Goal: Task Accomplishment & Management: Manage account settings

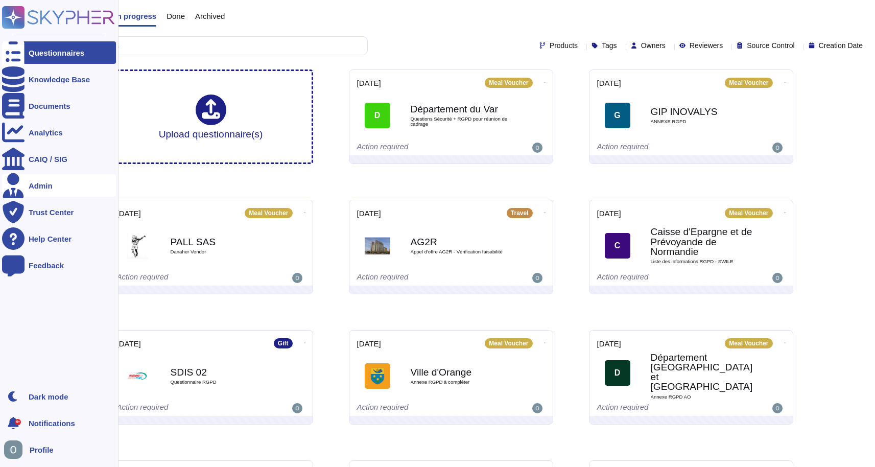
click at [49, 184] on div "Admin" at bounding box center [41, 186] width 24 height 8
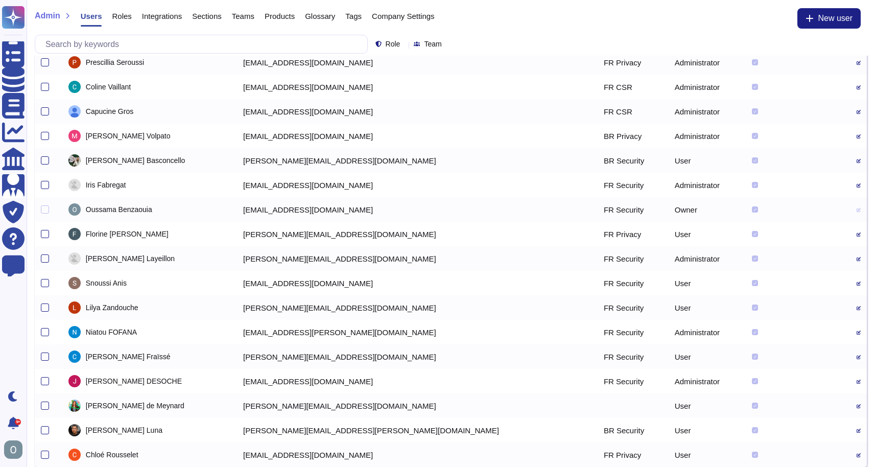
scroll to position [53, 0]
click at [42, 183] on div at bounding box center [45, 185] width 8 height 8
click at [0, 0] on input "checkbox" at bounding box center [0, 0] width 0 height 0
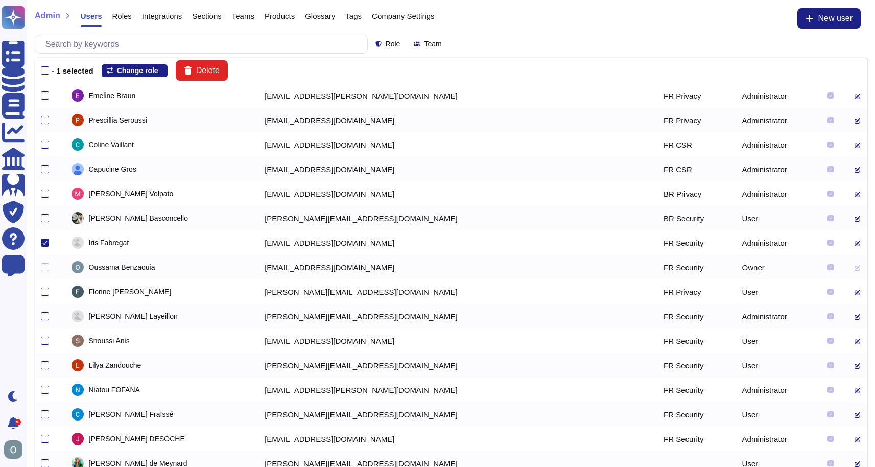
scroll to position [0, 0]
click at [210, 73] on span "Delete" at bounding box center [208, 70] width 24 height 8
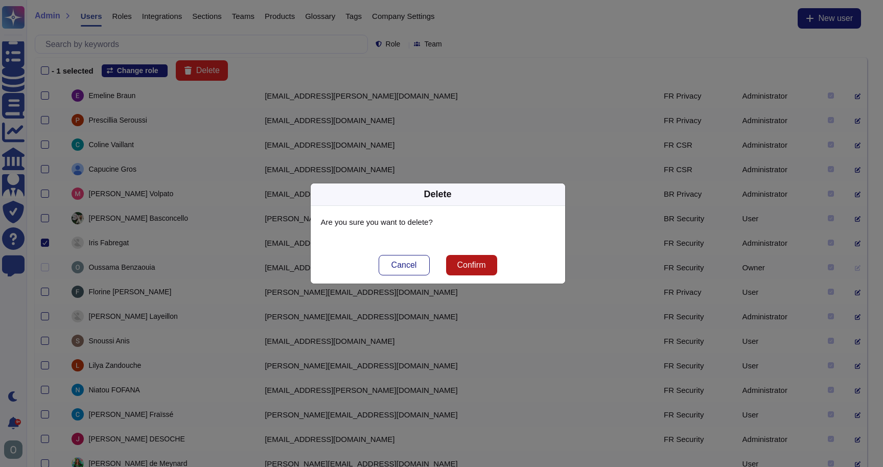
click at [468, 262] on span "Confirm" at bounding box center [471, 265] width 29 height 8
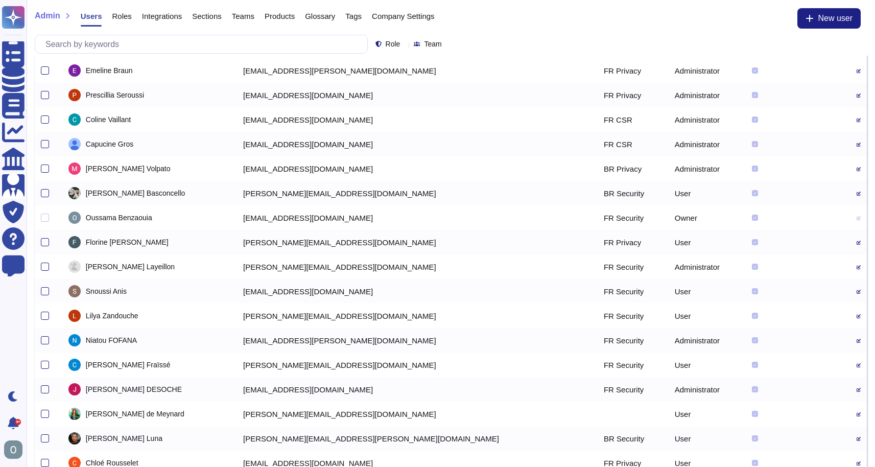
scroll to position [28, 0]
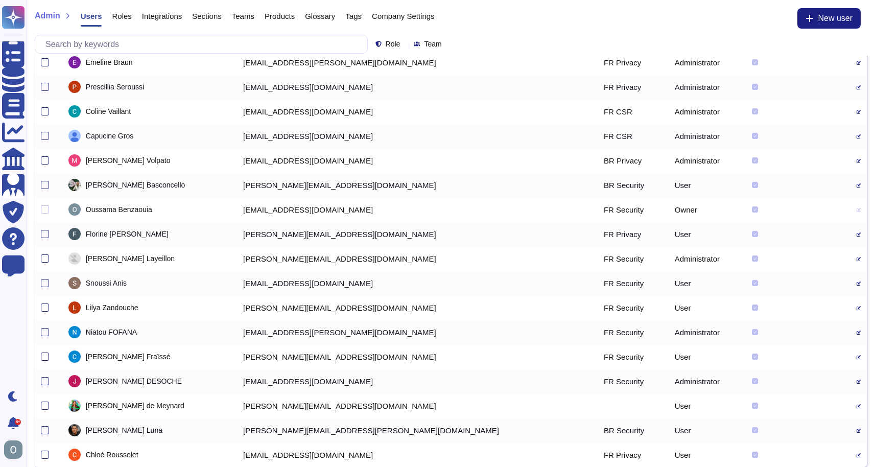
click at [43, 356] on div at bounding box center [45, 357] width 8 height 8
click at [0, 0] on input "checkbox" at bounding box center [0, 0] width 0 height 0
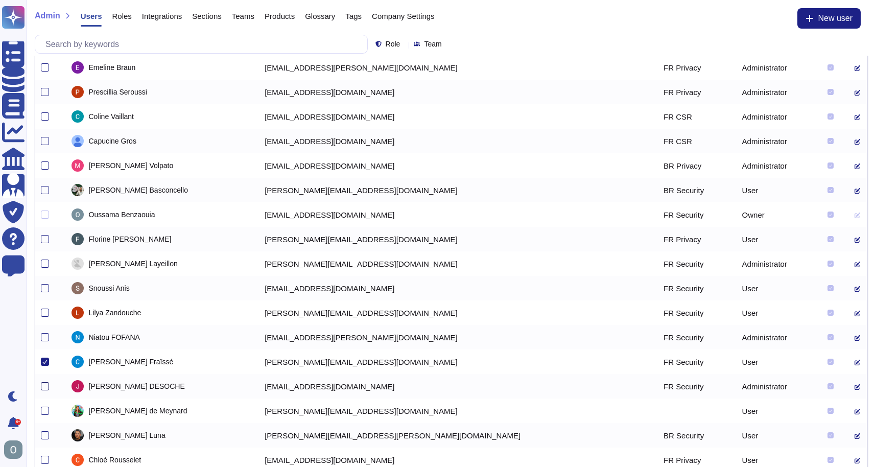
click at [44, 384] on div at bounding box center [45, 386] width 8 height 8
click at [0, 0] on input "checkbox" at bounding box center [0, 0] width 0 height 0
click at [46, 312] on div at bounding box center [45, 313] width 8 height 8
click at [0, 0] on input "checkbox" at bounding box center [0, 0] width 0 height 0
click at [46, 335] on div at bounding box center [45, 337] width 8 height 8
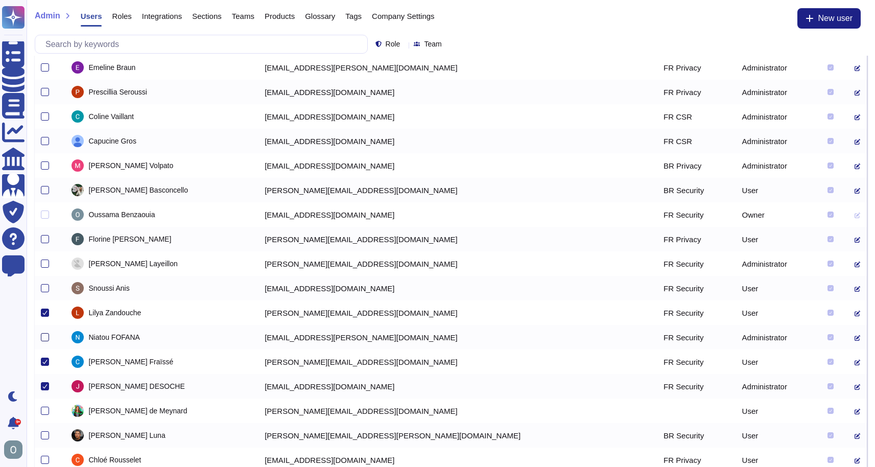
click at [0, 0] on input "checkbox" at bounding box center [0, 0] width 0 height 0
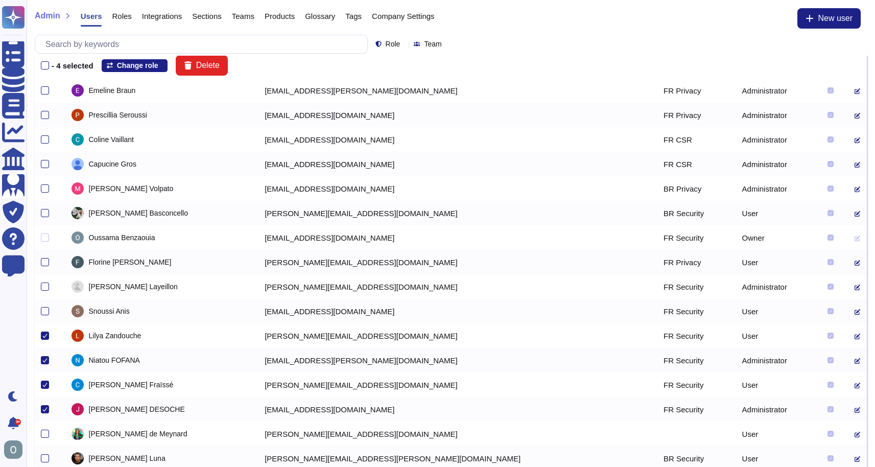
scroll to position [0, 0]
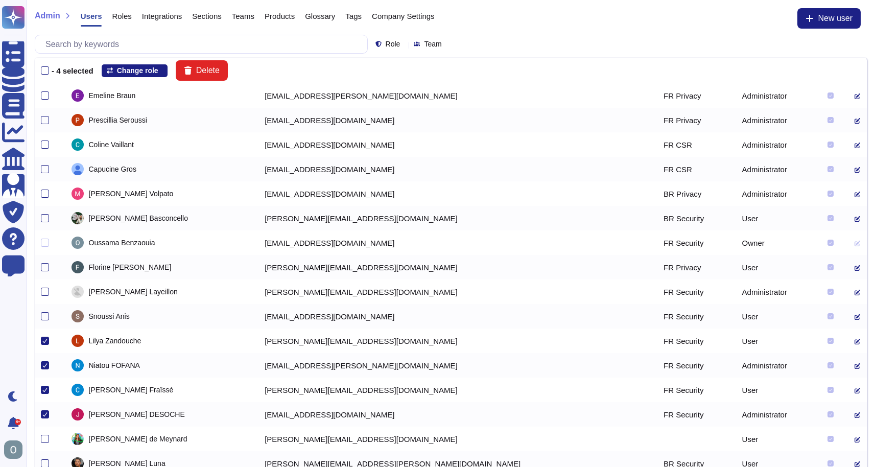
click at [163, 72] on icon at bounding box center [163, 72] width 0 height 0
click at [156, 145] on span "Administrator" at bounding box center [136, 147] width 45 height 9
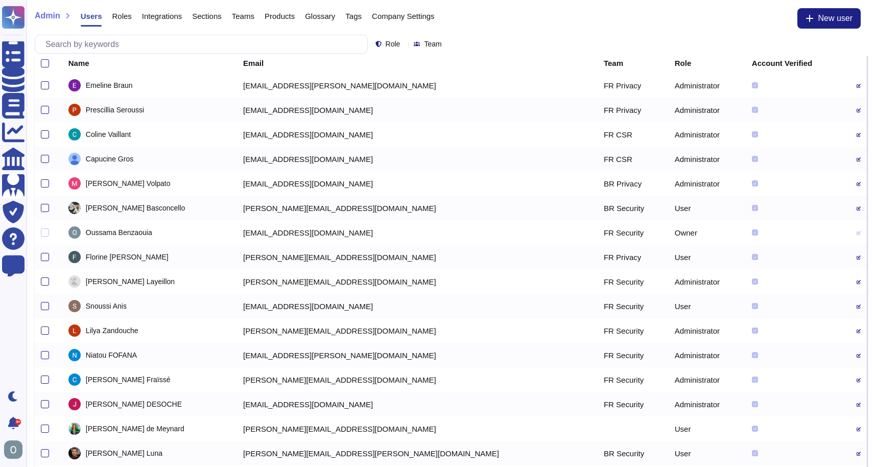
scroll to position [28, 0]
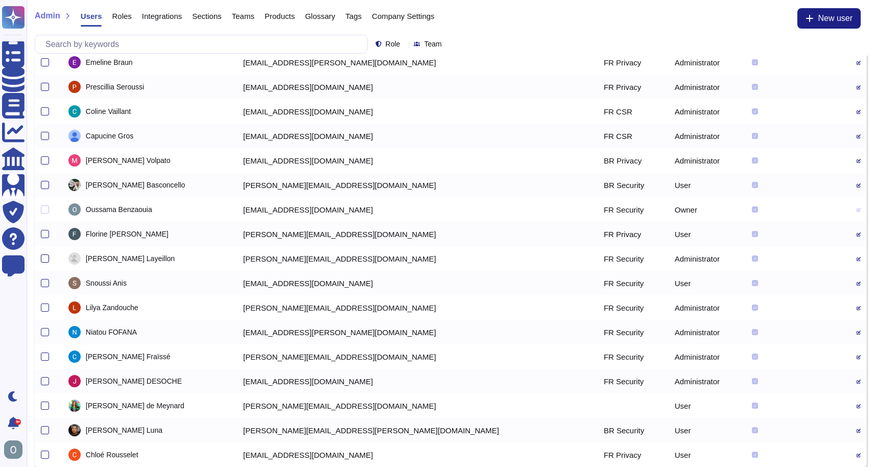
click at [48, 258] on div at bounding box center [45, 258] width 8 height 8
click at [0, 0] on input "checkbox" at bounding box center [0, 0] width 0 height 0
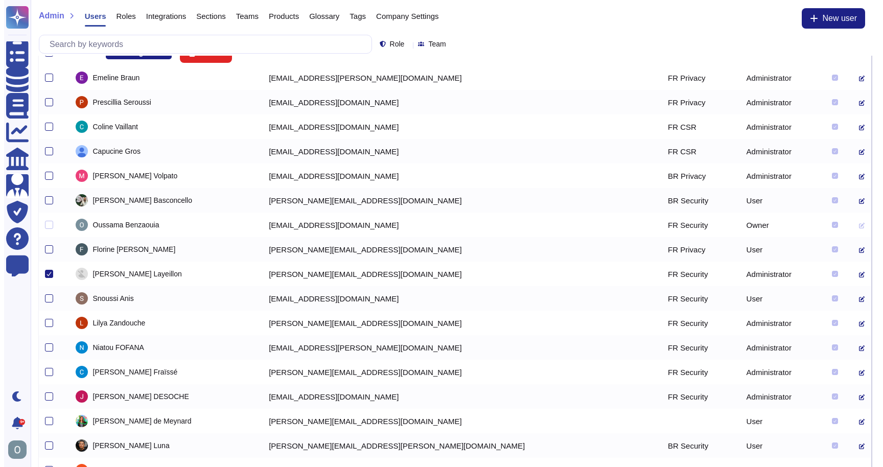
scroll to position [0, 0]
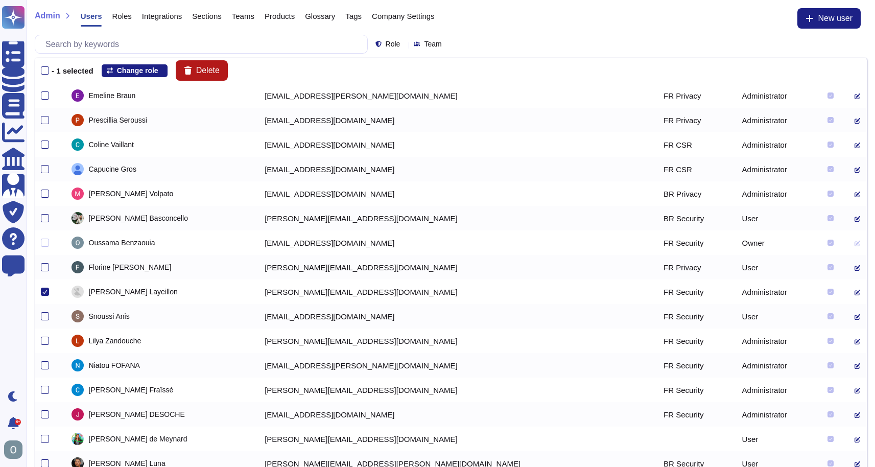
click at [212, 73] on span "Delete" at bounding box center [208, 70] width 24 height 8
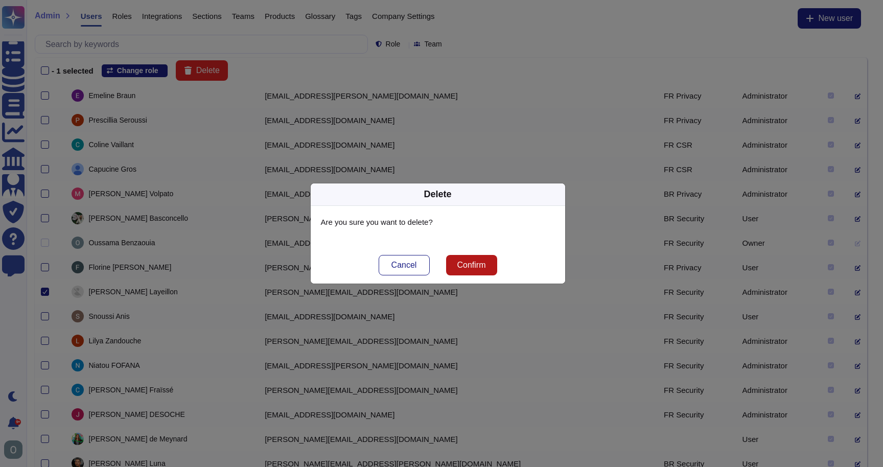
click at [478, 270] on button "Confirm" at bounding box center [471, 265] width 51 height 20
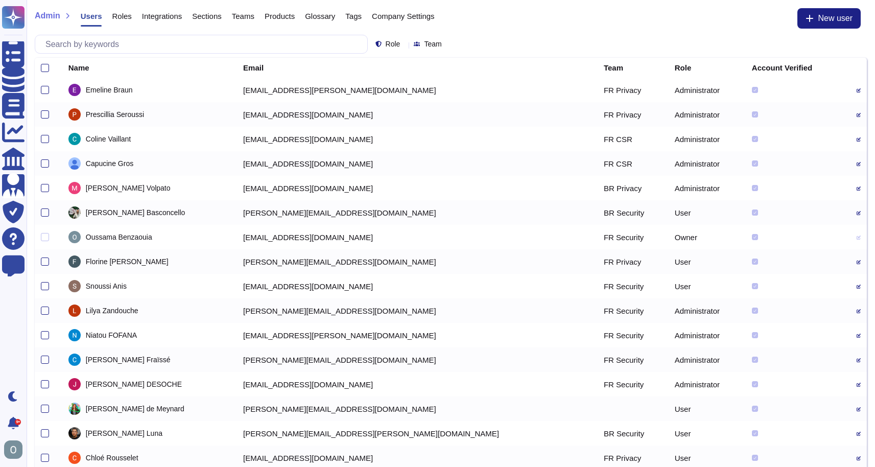
drag, startPoint x: 845, startPoint y: 303, endPoint x: 841, endPoint y: 309, distance: 8.1
click at [851, 307] on td at bounding box center [859, 310] width 16 height 25
click at [857, 309] on icon at bounding box center [859, 311] width 4 height 4
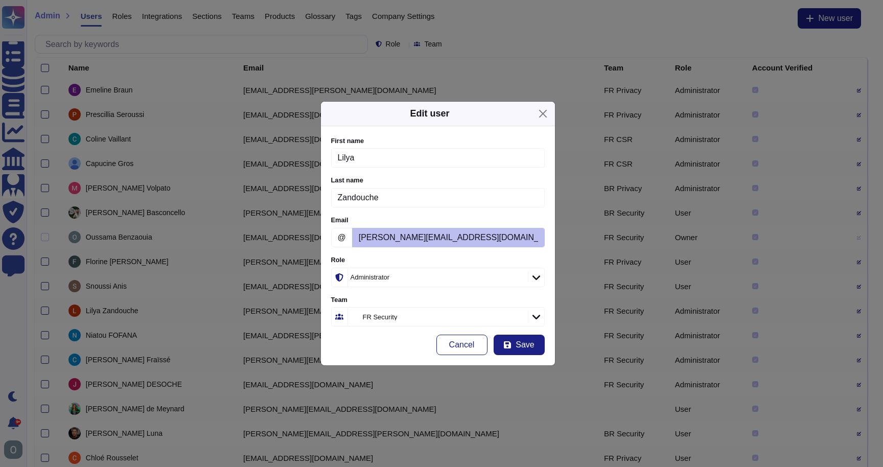
click at [539, 315] on icon at bounding box center [536, 317] width 8 height 5
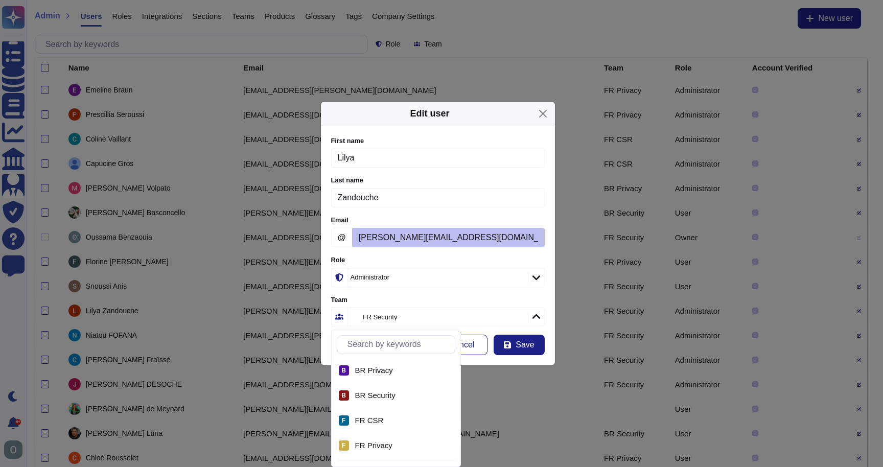
click at [478, 297] on label "Team" at bounding box center [438, 300] width 214 height 7
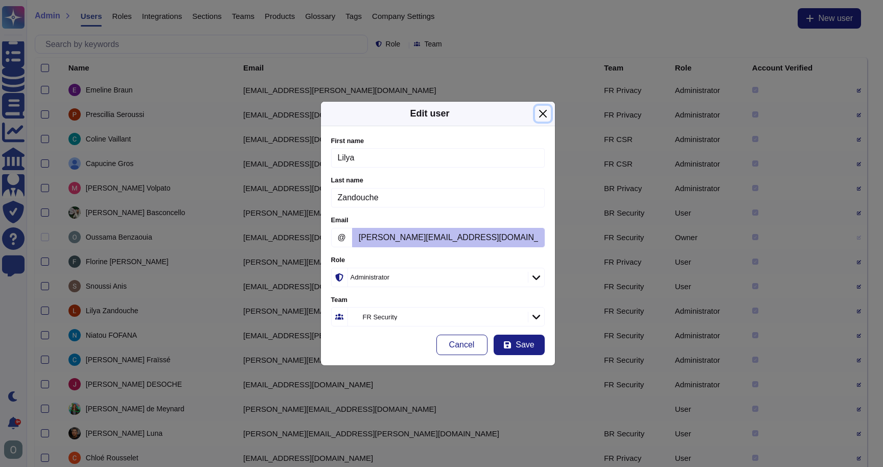
click at [540, 117] on button "Close" at bounding box center [543, 114] width 16 height 16
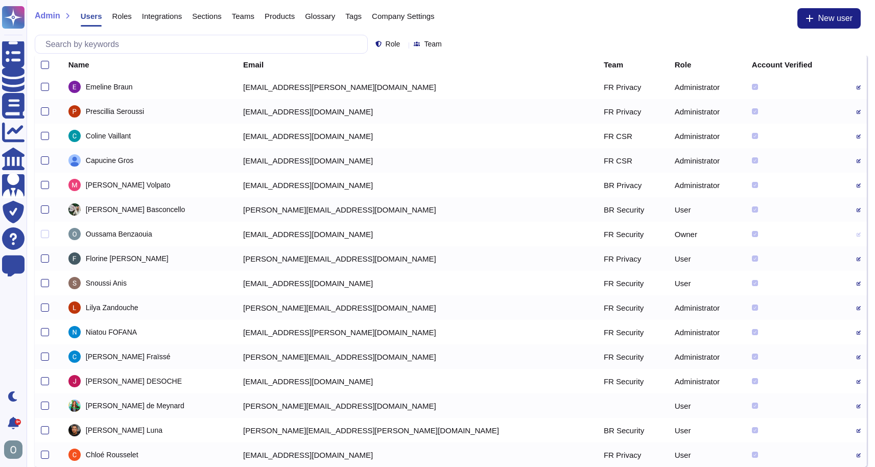
scroll to position [4, 0]
click at [857, 429] on icon at bounding box center [859, 431] width 4 height 4
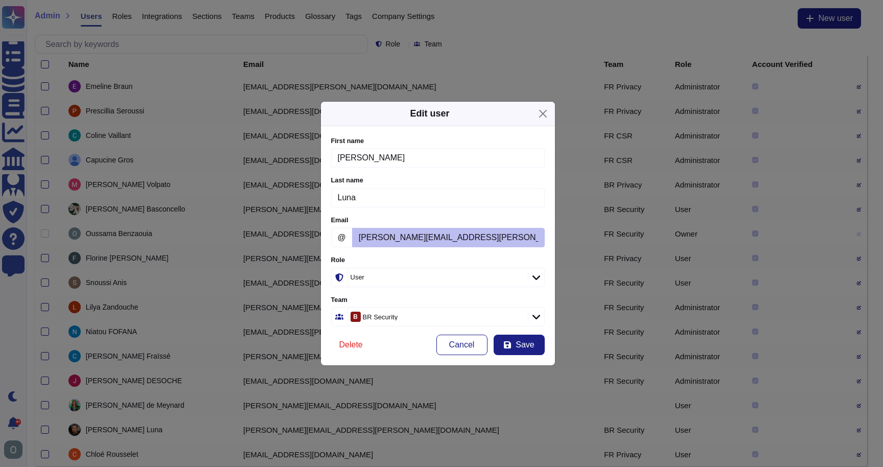
click at [534, 279] on icon at bounding box center [536, 277] width 8 height 10
click at [375, 334] on span "Administrator" at bounding box center [363, 333] width 45 height 9
click at [516, 345] on span "Save" at bounding box center [525, 345] width 18 height 8
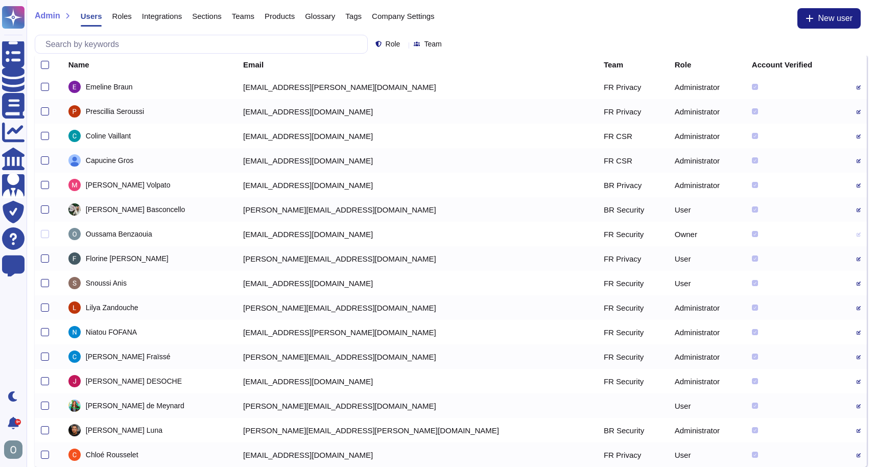
click at [857, 283] on icon at bounding box center [859, 284] width 4 height 4
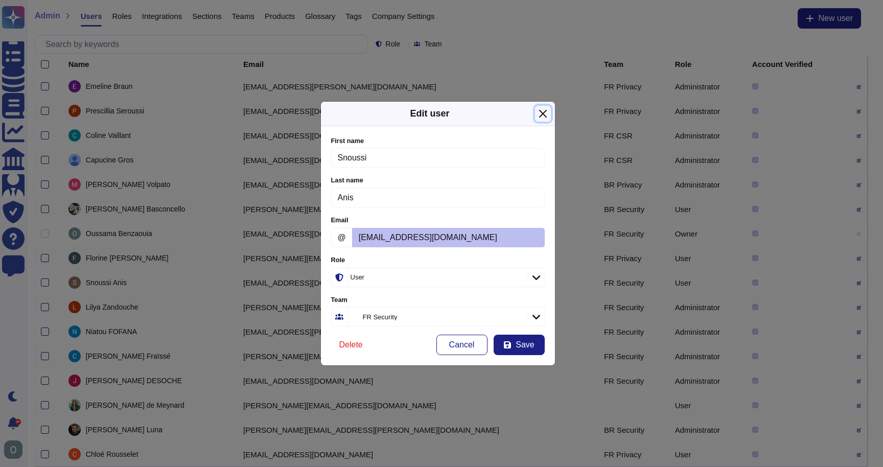
click at [543, 115] on button "Close" at bounding box center [543, 114] width 16 height 16
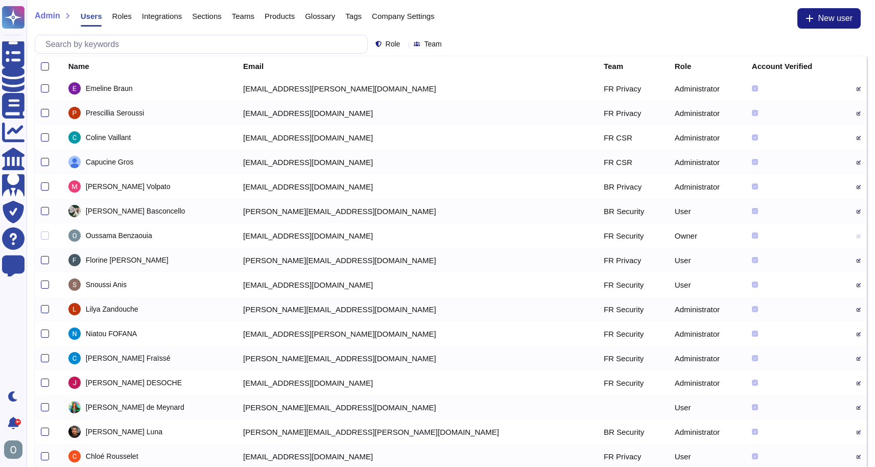
scroll to position [0, 0]
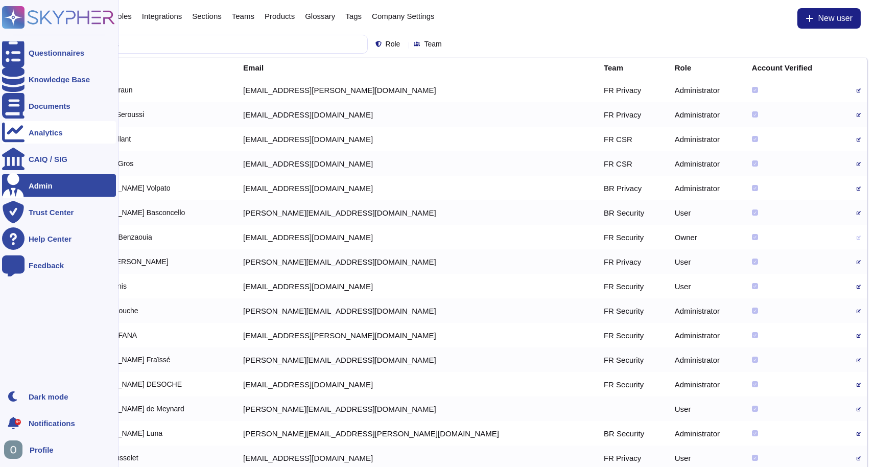
click at [36, 131] on div "Analytics" at bounding box center [46, 133] width 34 height 8
